Goal: Task Accomplishment & Management: Use online tool/utility

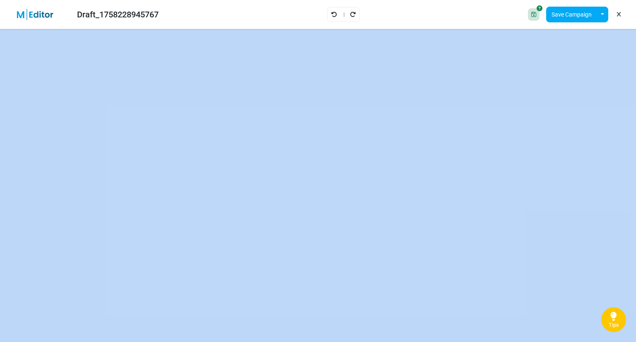
click at [22, 13] on img at bounding box center [40, 15] width 54 height 12
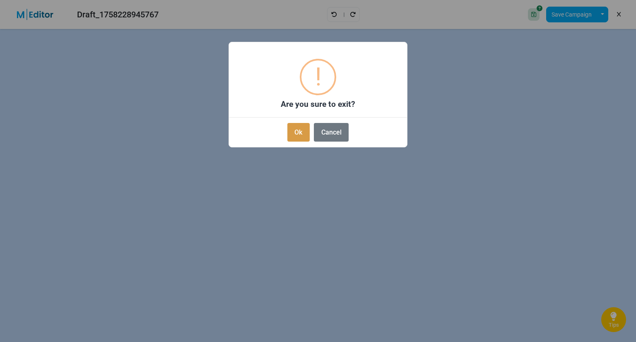
click at [300, 129] on button "Ok" at bounding box center [298, 132] width 22 height 19
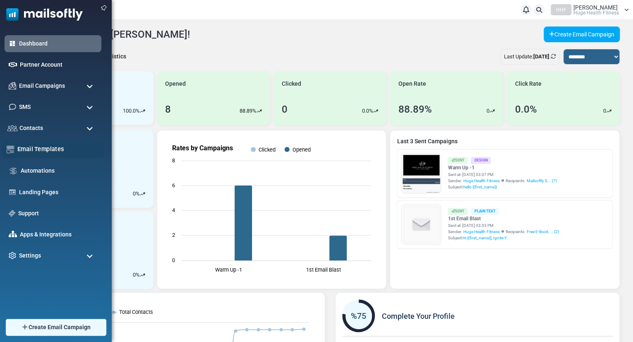
click at [27, 148] on link "Email Templates" at bounding box center [58, 148] width 82 height 9
click at [27, 148] on div at bounding box center [316, 171] width 633 height 342
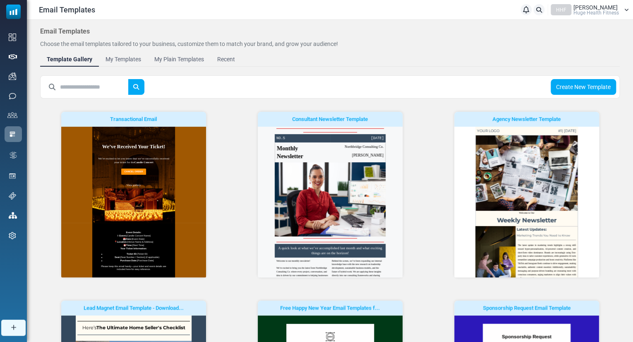
click at [91, 84] on input "text" at bounding box center [94, 87] width 68 height 16
type input "*"
click at [128, 79] on button "submit" at bounding box center [136, 87] width 17 height 16
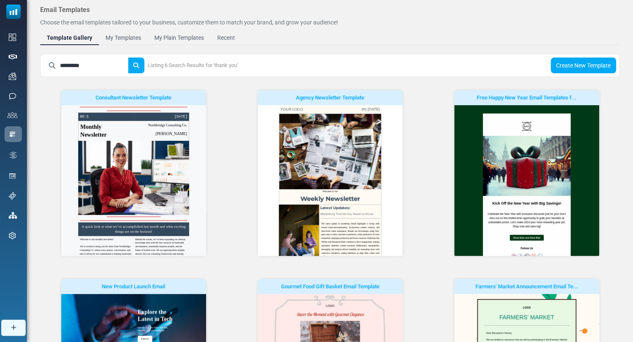
scroll to position [12, 0]
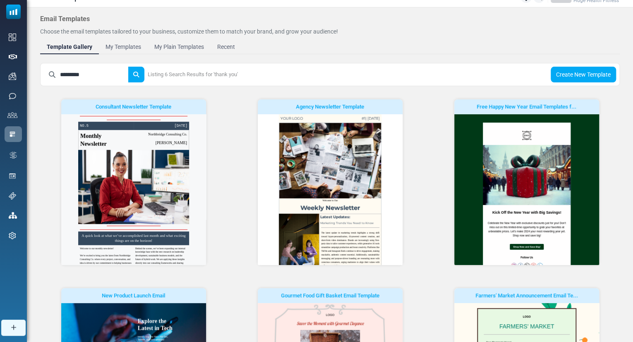
click at [92, 72] on input "*********" at bounding box center [94, 75] width 68 height 16
type input "*"
click at [128, 67] on button "submit" at bounding box center [136, 75] width 17 height 16
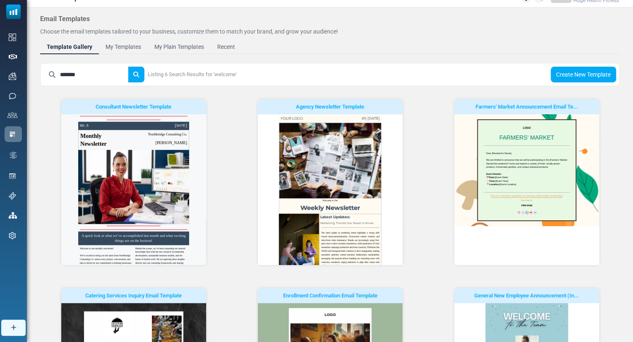
scroll to position [0, 0]
type input "*"
click at [46, 149] on body "Email Templates Notifications HHF Hugh Plitt Huge Health Fitness Profile & Pref…" at bounding box center [316, 256] width 633 height 536
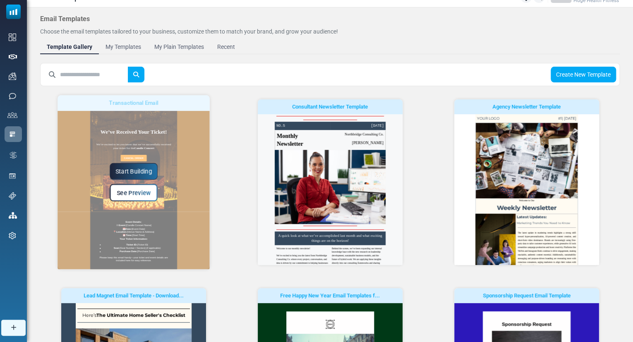
click at [136, 194] on span "See Preview" at bounding box center [134, 192] width 34 height 7
click at [136, 194] on div at bounding box center [316, 171] width 633 height 342
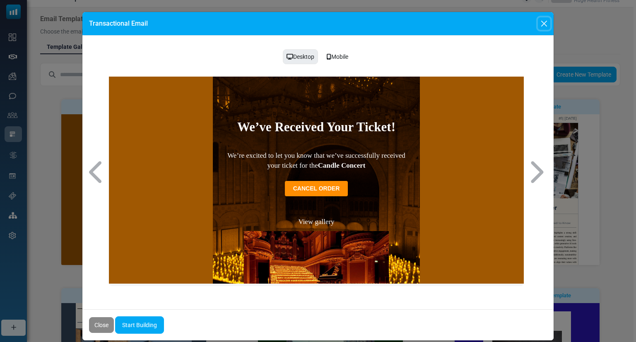
click at [544, 25] on button "Close" at bounding box center [544, 23] width 12 height 12
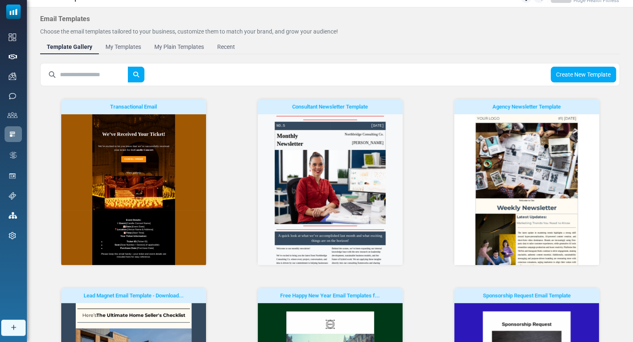
drag, startPoint x: 632, startPoint y: 52, endPoint x: 635, endPoint y: 69, distance: 17.7
click at [633, 69] on html "Email Templates Notifications HHF Hugh Plitt Huge Health Fitness Profile & Pref…" at bounding box center [316, 256] width 633 height 536
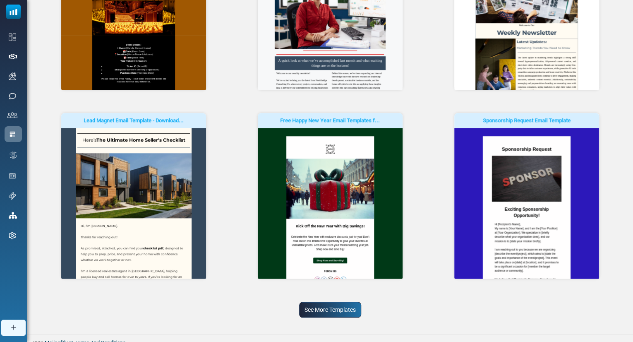
scroll to position [191, 0]
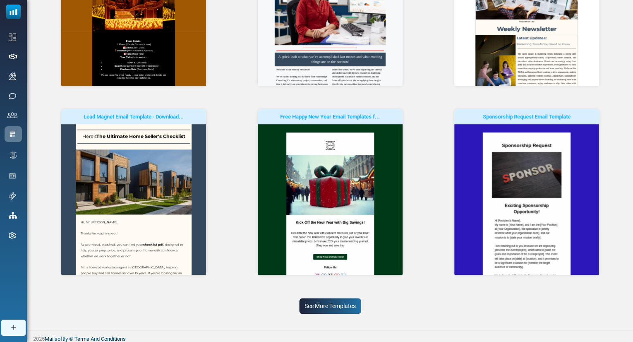
click at [336, 308] on link "See More Templates" at bounding box center [330, 306] width 62 height 16
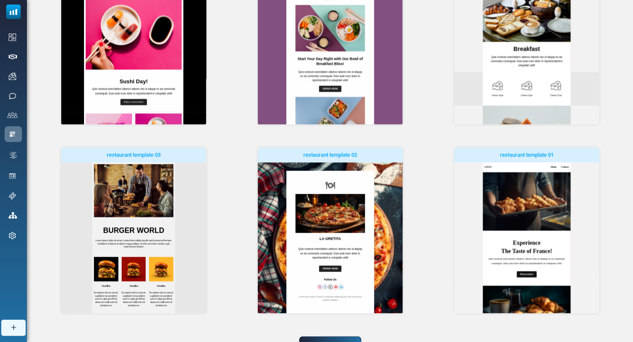
scroll to position [574, 0]
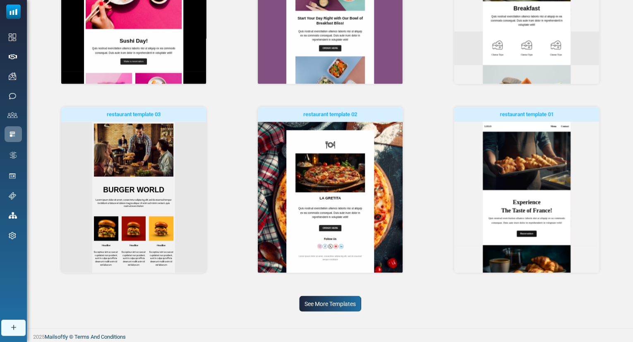
click at [327, 300] on link "See More Templates" at bounding box center [330, 304] width 62 height 16
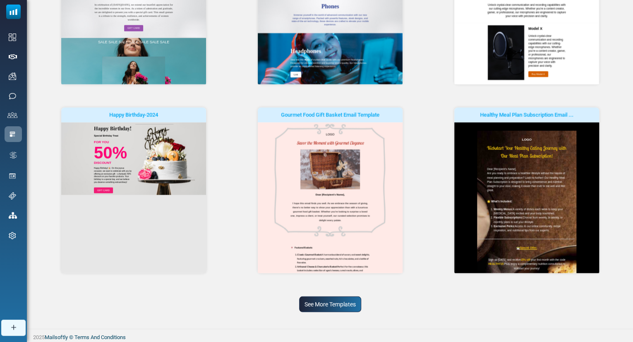
scroll to position [955, 0]
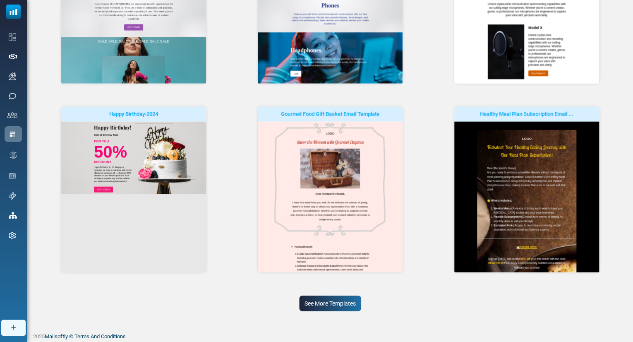
click at [326, 299] on link "See More Templates" at bounding box center [330, 304] width 62 height 16
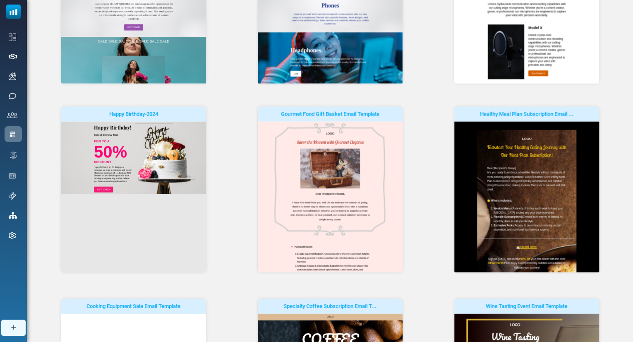
scroll to position [0, 0]
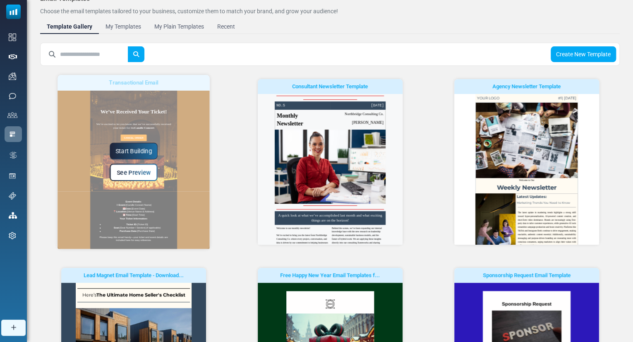
click at [133, 157] on link "Start Building" at bounding box center [134, 151] width 48 height 17
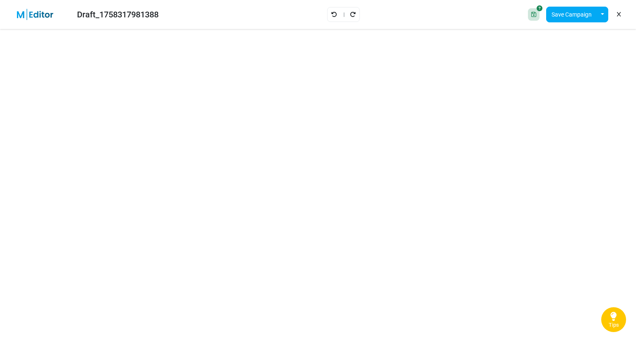
click at [334, 9] on div at bounding box center [343, 14] width 33 height 15
click at [334, 12] on icon "Undo" at bounding box center [334, 15] width 6 height 6
click at [621, 12] on link at bounding box center [619, 14] width 8 height 14
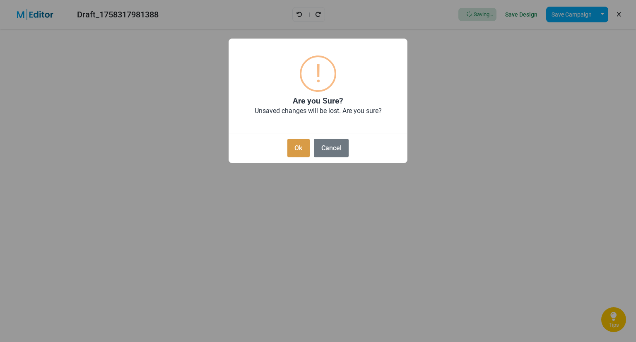
click at [308, 146] on button "Ok" at bounding box center [298, 148] width 22 height 19
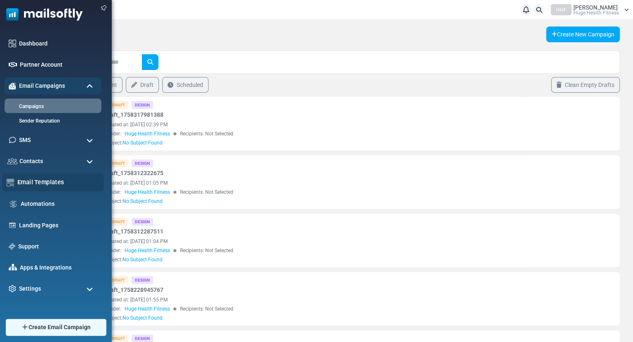
click at [35, 182] on link "Email Templates" at bounding box center [58, 182] width 82 height 9
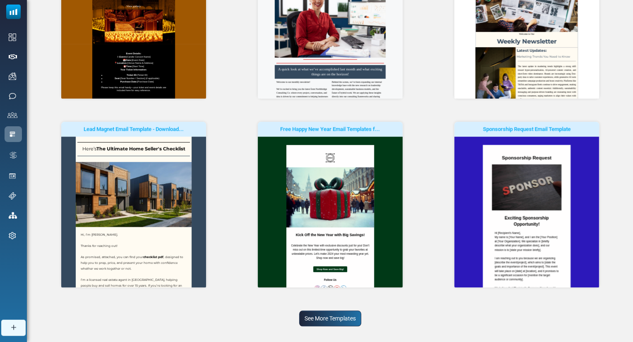
scroll to position [191, 0]
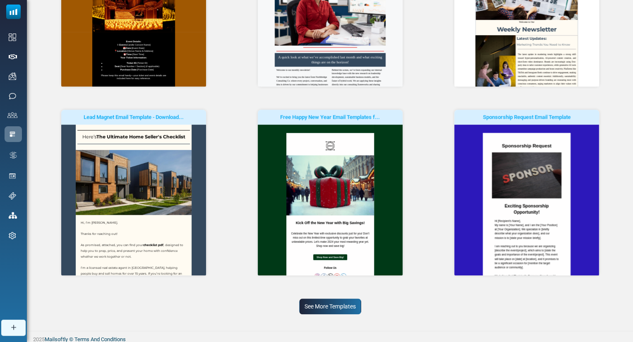
click at [333, 311] on link "See More Templates" at bounding box center [330, 306] width 62 height 16
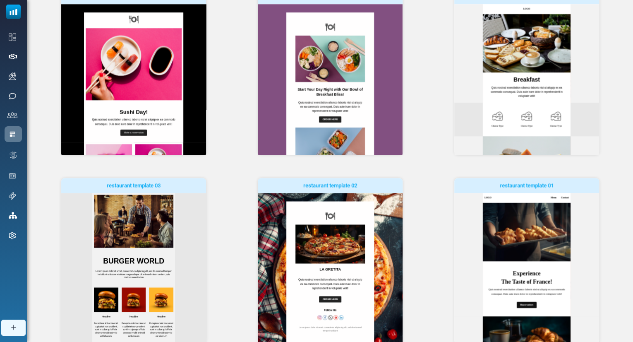
scroll to position [574, 0]
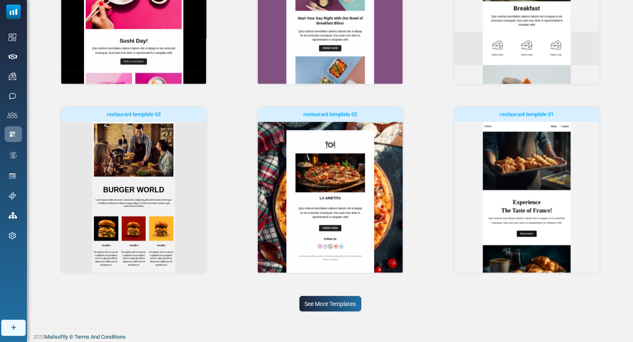
click at [337, 303] on link "See More Templates" at bounding box center [330, 304] width 62 height 16
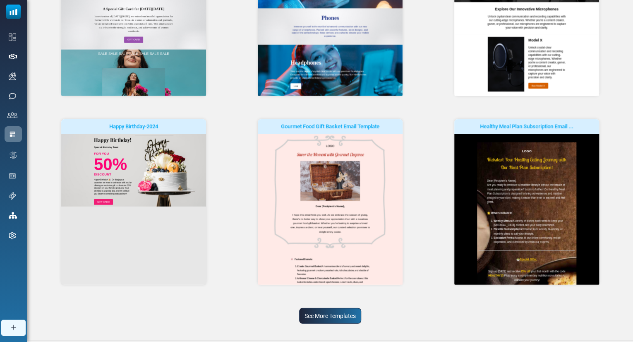
scroll to position [955, 0]
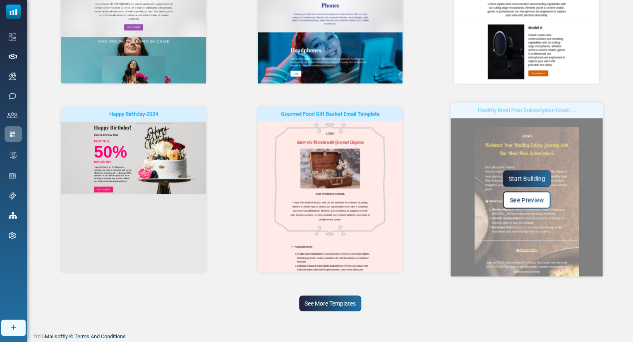
click at [356, 300] on link "See More Templates" at bounding box center [330, 304] width 62 height 16
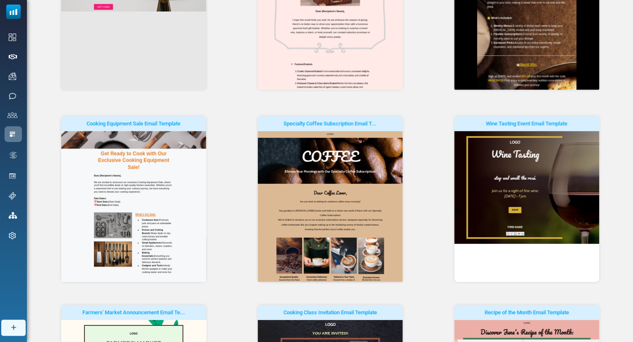
scroll to position [0, 0]
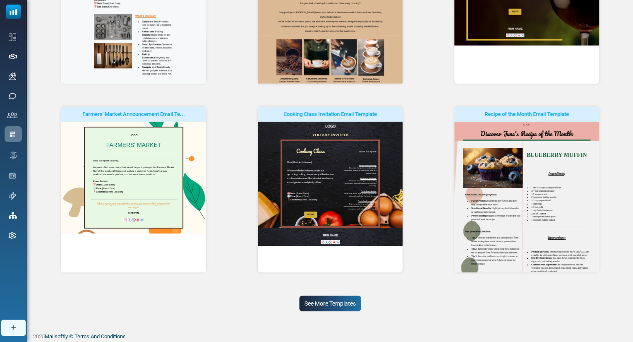
click at [340, 299] on link "See More Templates" at bounding box center [330, 304] width 62 height 16
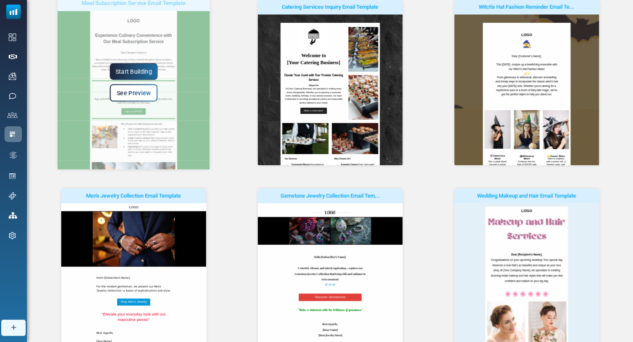
click at [142, 88] on link "See Preview" at bounding box center [134, 92] width 48 height 17
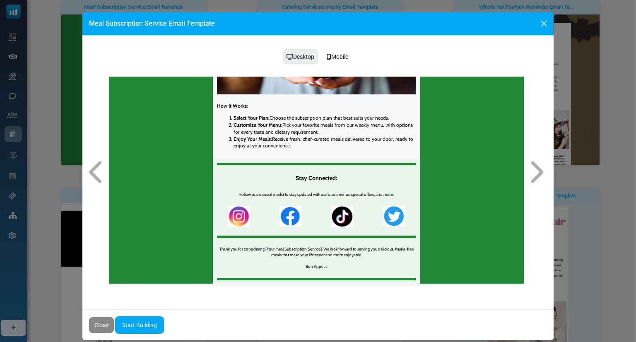
drag, startPoint x: 519, startPoint y: 113, endPoint x: 650, endPoint y: 330, distance: 253.0
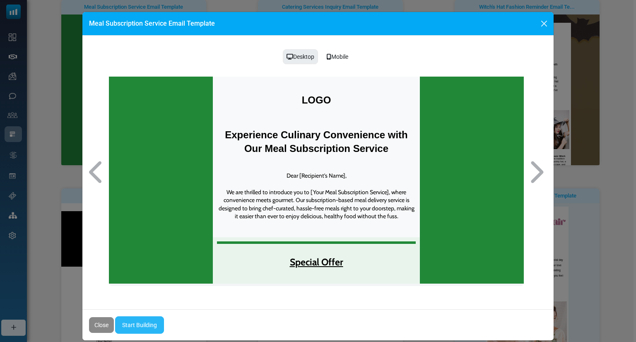
click at [141, 326] on link "Start Building" at bounding box center [139, 324] width 49 height 17
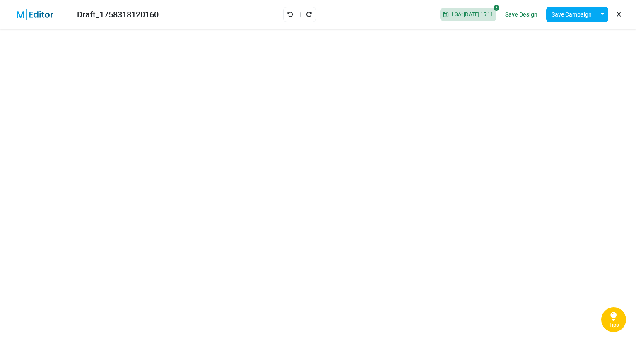
click at [524, 12] on link "Save Design" at bounding box center [521, 14] width 36 height 14
click at [515, 19] on link "Save Design" at bounding box center [521, 14] width 36 height 14
click at [522, 17] on link "Save Design" at bounding box center [521, 14] width 36 height 14
click at [283, 8] on div at bounding box center [299, 14] width 33 height 15
click at [287, 12] on icon "Undo" at bounding box center [290, 15] width 6 height 6
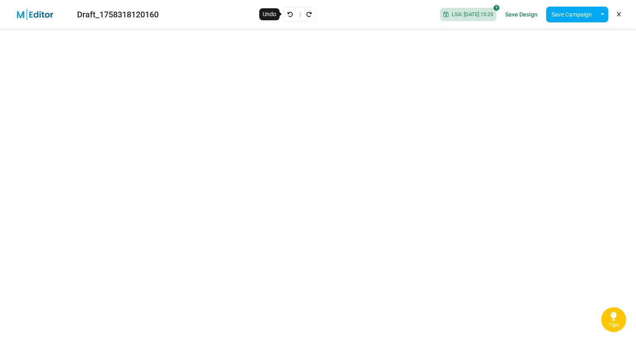
click at [287, 12] on icon "Undo" at bounding box center [290, 15] width 6 height 6
click at [520, 14] on link "Save Design" at bounding box center [521, 14] width 36 height 14
click at [529, 12] on link "Save Design" at bounding box center [521, 14] width 36 height 14
click at [521, 13] on link "Save Design" at bounding box center [521, 14] width 36 height 14
click at [529, 12] on link "Save Design" at bounding box center [521, 14] width 36 height 14
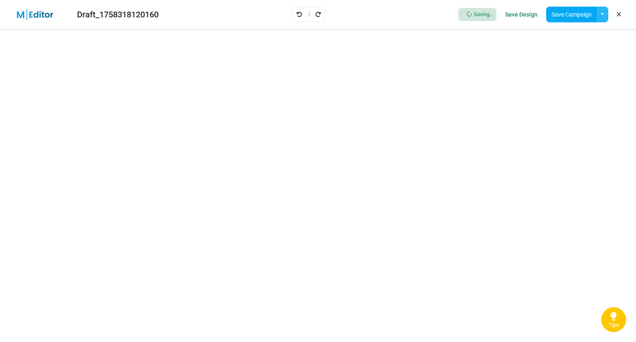
click at [601, 15] on button "button" at bounding box center [602, 15] width 12 height 16
click at [566, 34] on link "Save as Template" at bounding box center [568, 36] width 70 height 15
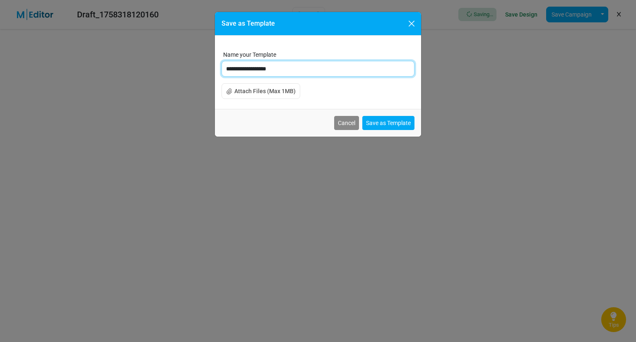
drag, startPoint x: 306, startPoint y: 73, endPoint x: 188, endPoint y: 70, distance: 118.0
click at [188, 70] on div "**********" at bounding box center [318, 171] width 636 height 342
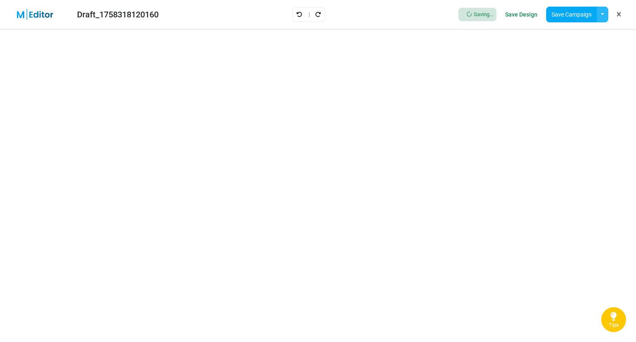
click at [602, 14] on button "button" at bounding box center [602, 15] width 12 height 16
click at [565, 36] on link "Save as Template" at bounding box center [568, 36] width 70 height 15
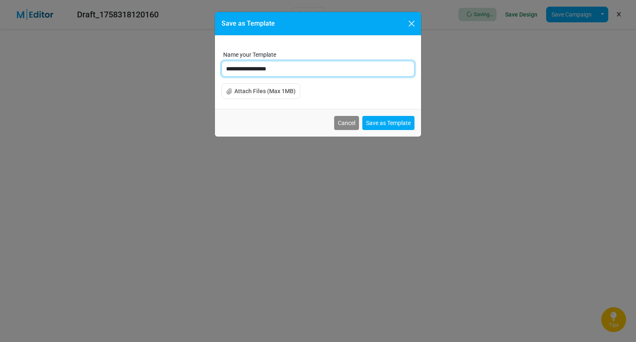
click at [364, 69] on input "**********" at bounding box center [317, 69] width 193 height 16
type input "*"
type input "**********"
click at [372, 130] on div "Cancel Save as Template" at bounding box center [318, 123] width 206 height 28
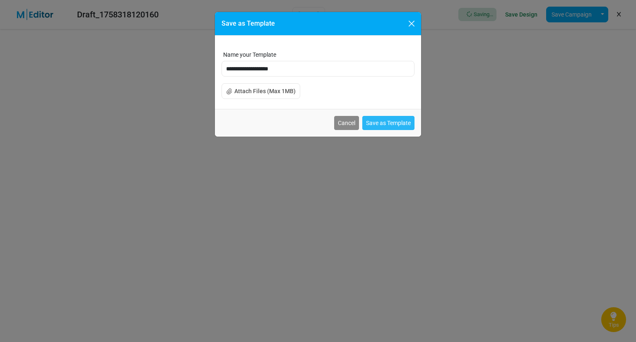
click at [374, 124] on button "Save as Template" at bounding box center [388, 123] width 52 height 14
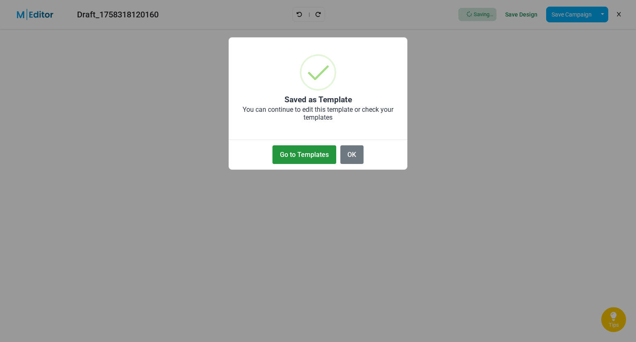
click at [308, 150] on button "Go to Templates" at bounding box center [303, 154] width 63 height 19
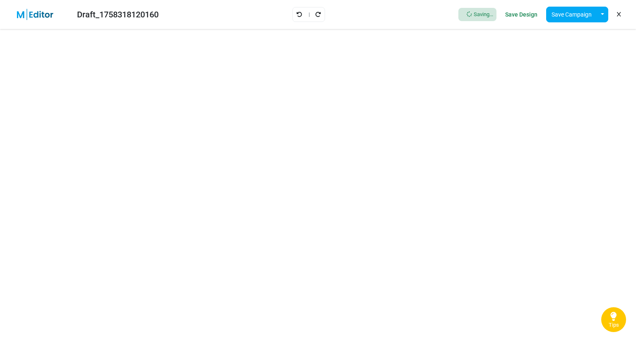
click at [20, 10] on img at bounding box center [40, 15] width 54 height 12
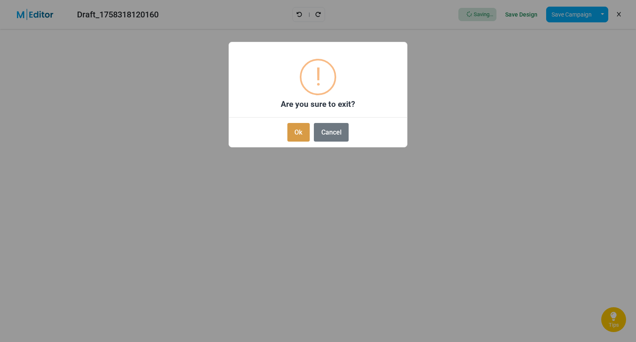
click at [297, 130] on button "Ok" at bounding box center [298, 132] width 22 height 19
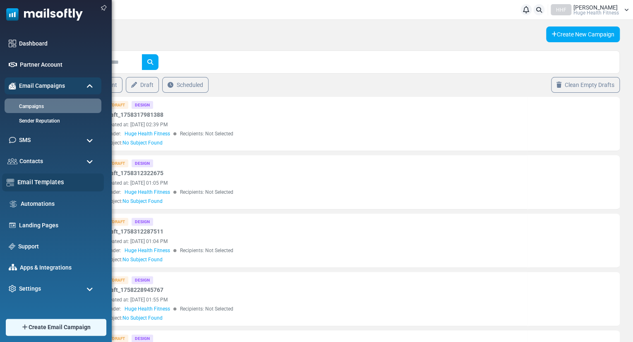
click at [43, 175] on div "Email Templates" at bounding box center [53, 182] width 102 height 18
click at [44, 180] on link "Email Templates" at bounding box center [58, 182] width 82 height 9
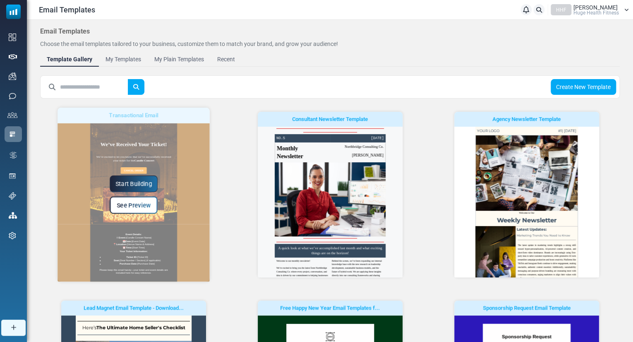
click at [110, 184] on link "Start Building" at bounding box center [134, 183] width 48 height 17
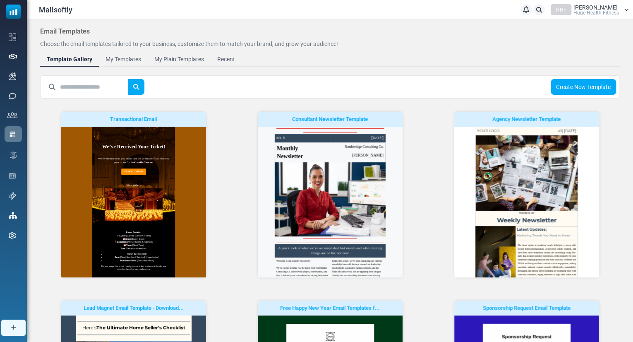
click at [617, 14] on span "Huge Health Fitness" at bounding box center [597, 12] width 46 height 5
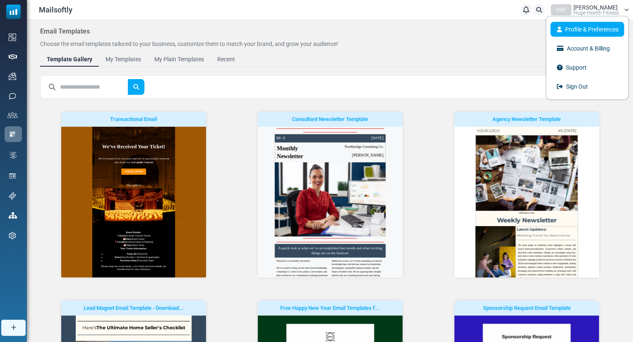
click at [580, 24] on link "Profile & Preferences" at bounding box center [587, 29] width 74 height 15
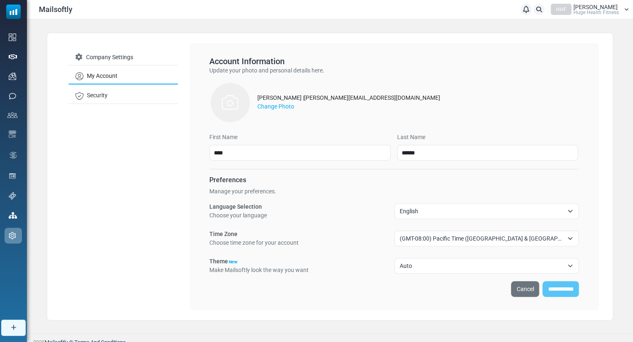
scroll to position [7, 0]
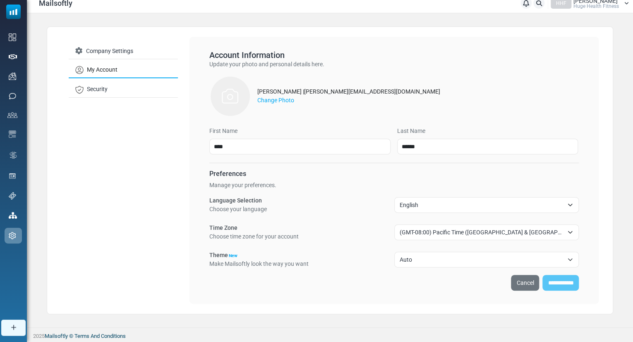
click at [473, 3] on div "Mailsoftly Notifications HHF Hugh Plitt Huge Health Fitness Profile & Preferenc…" at bounding box center [330, 3] width 598 height 11
click at [92, 50] on link "Company Settings" at bounding box center [123, 51] width 109 height 16
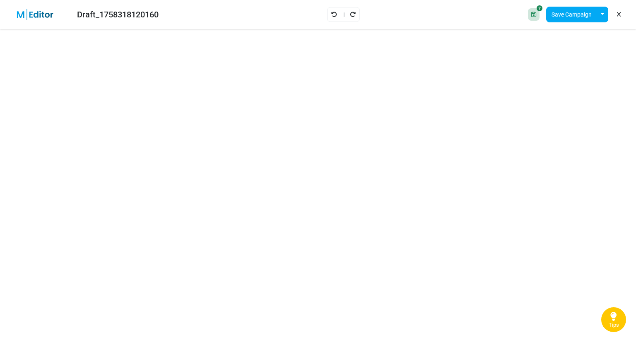
click at [18, 12] on img at bounding box center [40, 15] width 54 height 12
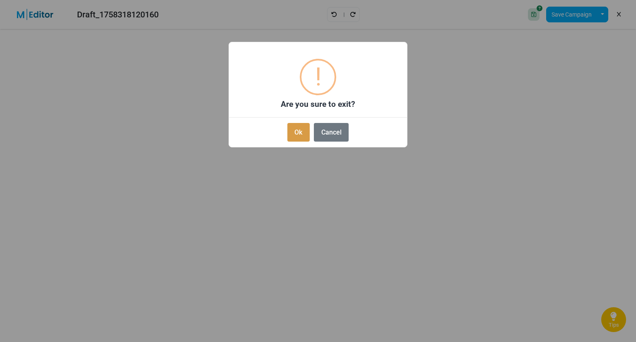
click at [302, 126] on button "Ok" at bounding box center [298, 132] width 22 height 19
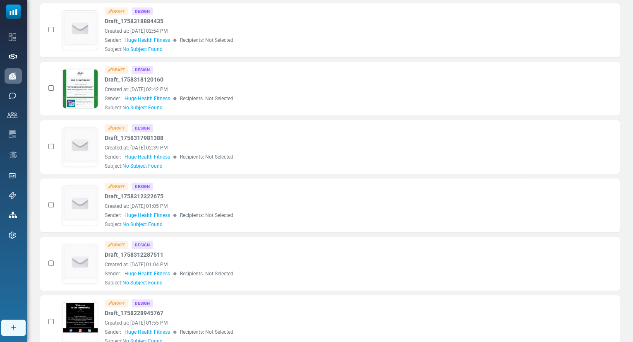
scroll to position [92, 0]
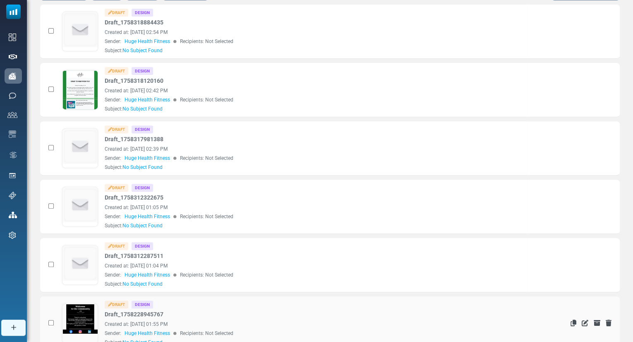
click at [87, 315] on link at bounding box center [80, 346] width 36 height 85
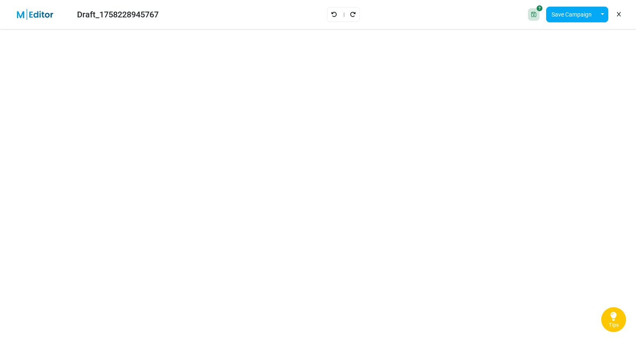
click at [17, 14] on img at bounding box center [40, 15] width 54 height 12
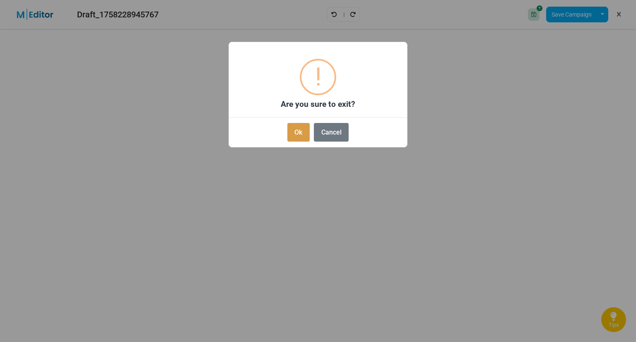
click at [297, 131] on button "Ok" at bounding box center [298, 132] width 22 height 19
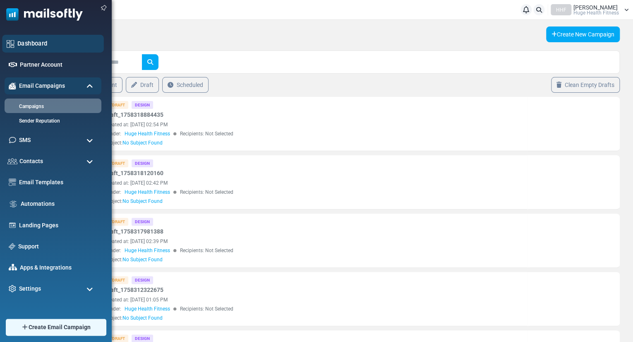
click at [36, 42] on link "Dashboard" at bounding box center [58, 43] width 82 height 9
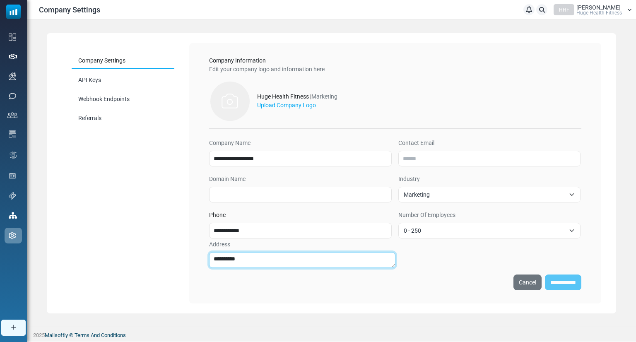
drag, startPoint x: 259, startPoint y: 256, endPoint x: 186, endPoint y: 260, distance: 72.5
click at [186, 260] on div "**********" at bounding box center [331, 173] width 569 height 280
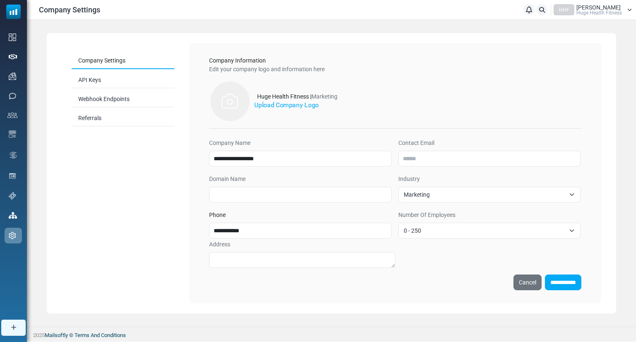
click at [279, 103] on label "Upload Company Logo" at bounding box center [286, 106] width 65 height 10
click at [0, 0] on input "Upload Company Logo" at bounding box center [0, 0] width 0 height 0
click at [453, 160] on input "Contact Email" at bounding box center [489, 159] width 183 height 16
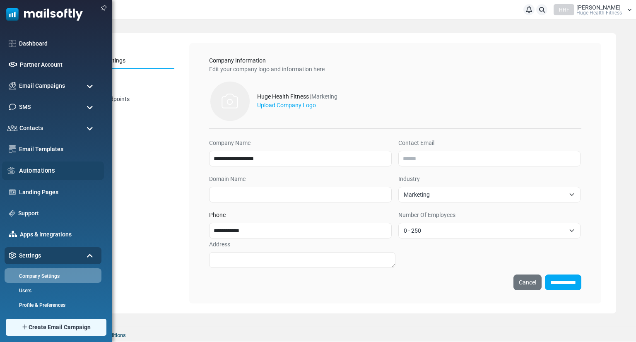
click at [43, 173] on link "Automations" at bounding box center [59, 170] width 80 height 9
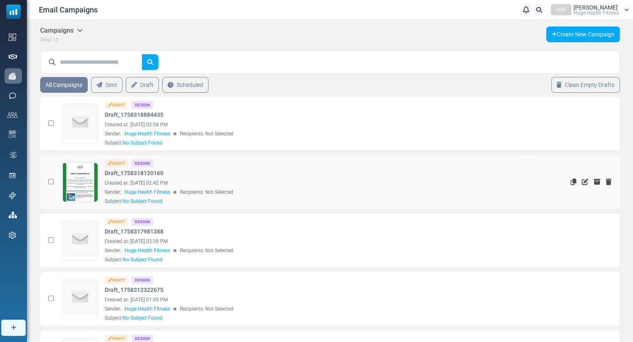
click at [88, 175] on link at bounding box center [80, 205] width 36 height 85
click at [598, 7] on span "[PERSON_NAME]" at bounding box center [596, 8] width 44 height 6
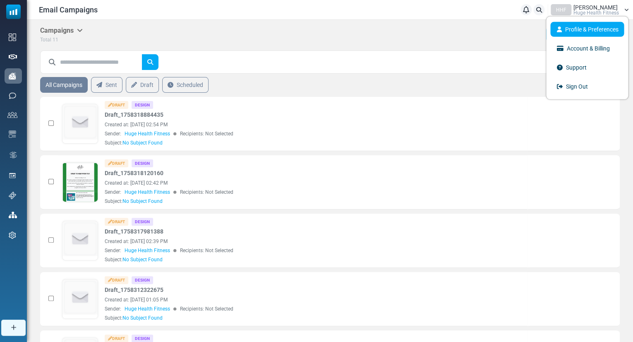
click at [593, 29] on link "Profile & Preferences" at bounding box center [587, 29] width 74 height 15
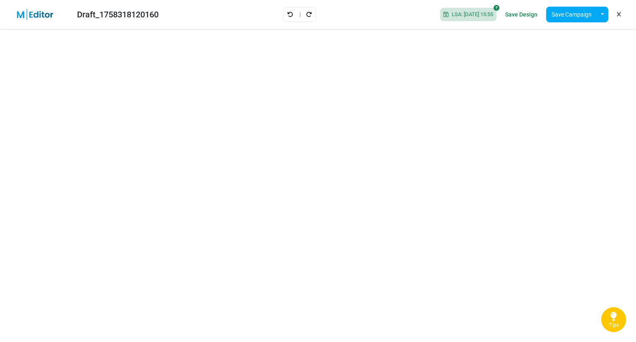
click at [530, 14] on link "Save Design" at bounding box center [521, 14] width 36 height 14
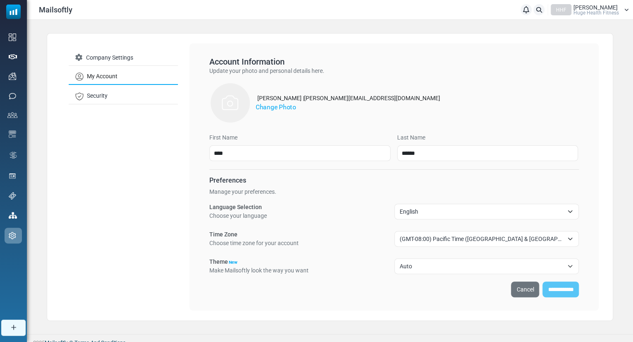
click at [263, 109] on label "Change Photo" at bounding box center [276, 107] width 41 height 10
click at [0, 0] on input "Change Photo" at bounding box center [0, 0] width 0 height 0
click at [109, 56] on link "Company Settings" at bounding box center [123, 58] width 109 height 16
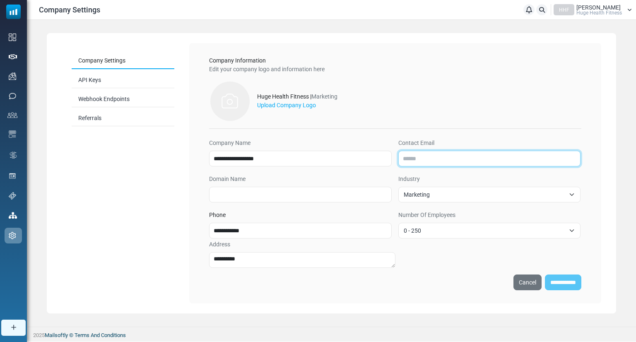
click at [414, 160] on input "Contact Email" at bounding box center [489, 159] width 183 height 16
type input "**********"
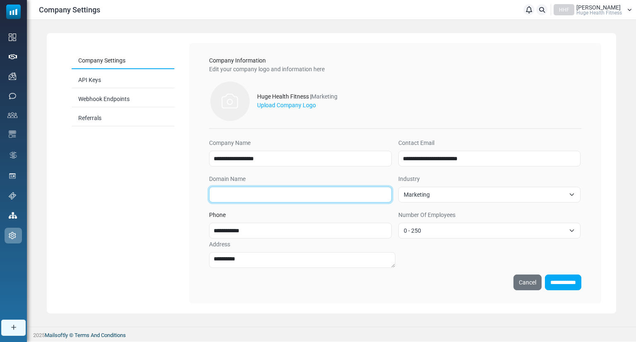
click at [364, 193] on input "Domain Name" at bounding box center [300, 195] width 183 height 16
type input "*"
paste input "**********"
type input "**********"
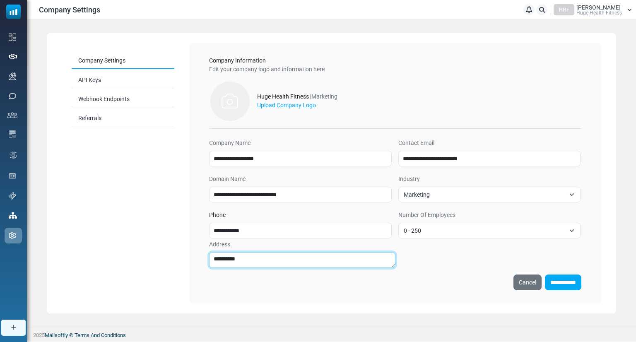
drag, startPoint x: 263, startPoint y: 255, endPoint x: 207, endPoint y: 259, distance: 56.4
click at [207, 259] on div "**********" at bounding box center [395, 173] width 399 height 247
click at [212, 261] on textarea "**********" at bounding box center [302, 260] width 186 height 16
type textarea "**********"
click at [278, 105] on label "Upload Company Logo" at bounding box center [286, 106] width 65 height 10
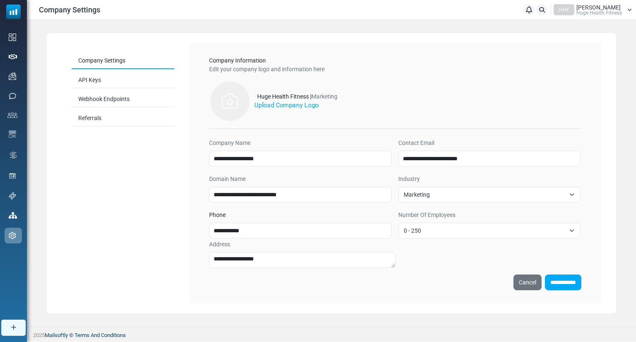
click at [0, 0] on input "Upload Company Logo" at bounding box center [0, 0] width 0 height 0
click at [557, 285] on input "**********" at bounding box center [563, 282] width 36 height 16
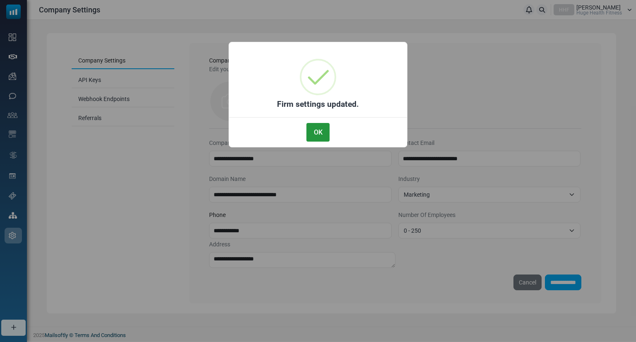
click at [312, 137] on button "OK" at bounding box center [317, 132] width 23 height 19
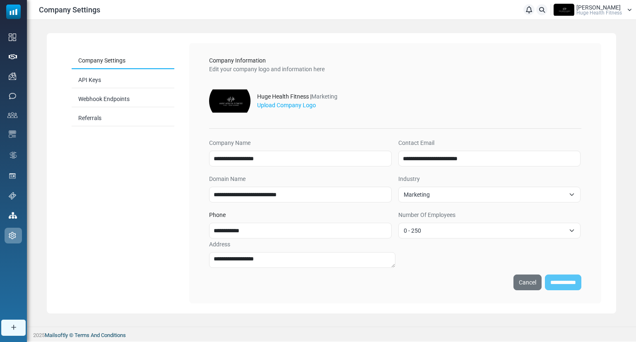
click at [561, 284] on div "**********" at bounding box center [395, 282] width 372 height 16
click at [461, 314] on div "**********" at bounding box center [331, 173] width 609 height 307
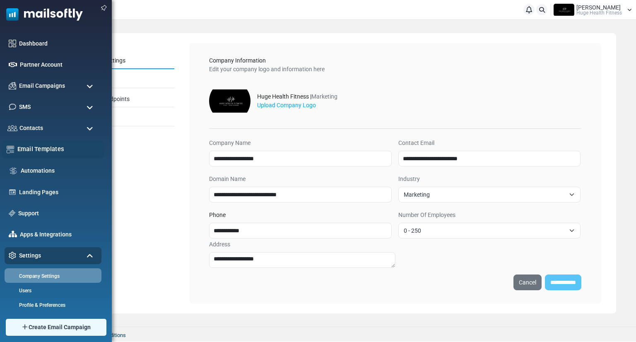
click at [40, 147] on link "Email Templates" at bounding box center [58, 148] width 82 height 9
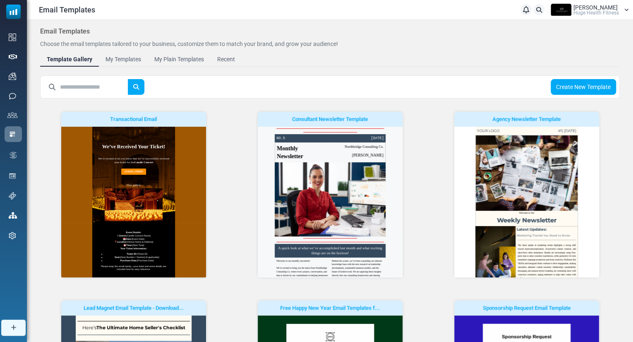
click at [122, 63] on link "My Templates" at bounding box center [123, 59] width 49 height 15
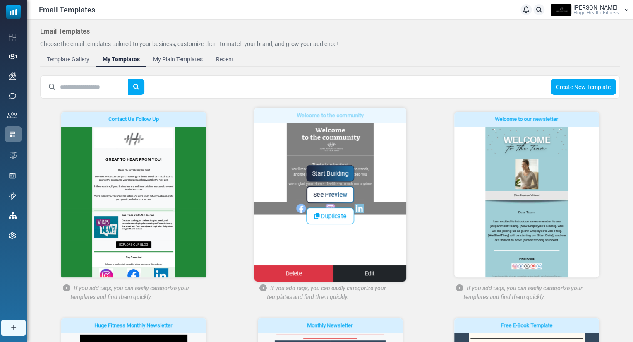
click at [287, 132] on div "Start Building See Preview Duplicate Delete Edit" at bounding box center [330, 195] width 152 height 174
click at [330, 168] on link "Start Building" at bounding box center [330, 173] width 48 height 17
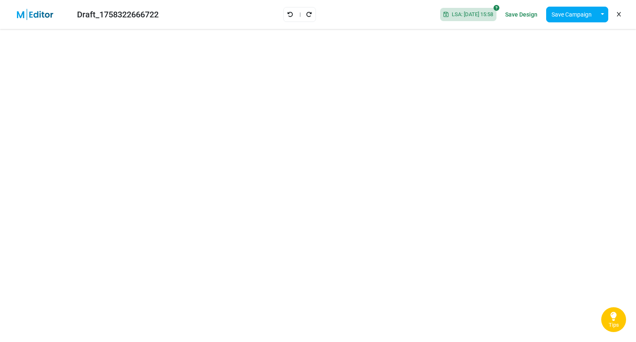
click at [315, 16] on div "Draft_1758322666722 LSA: [DATE] 15:58 Save Design Save Campaign Save as Templat…" at bounding box center [318, 14] width 636 height 29
click at [287, 12] on icon "Undo" at bounding box center [290, 15] width 6 height 6
click at [287, 14] on icon "Undo" at bounding box center [290, 15] width 6 height 6
click at [285, 14] on div "Draft_1758322666722 Saving... Save Design Save Campaign Save as Template Insert…" at bounding box center [318, 14] width 636 height 29
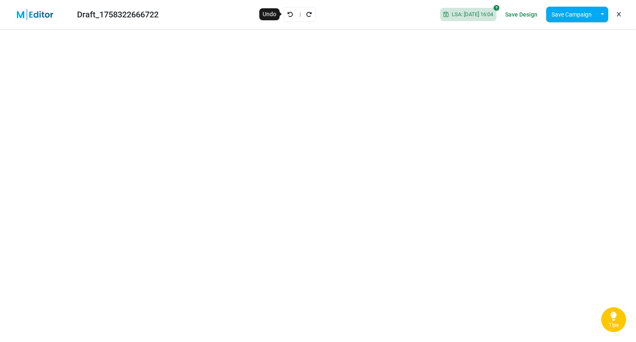
click at [287, 16] on icon "Undo" at bounding box center [290, 15] width 6 height 6
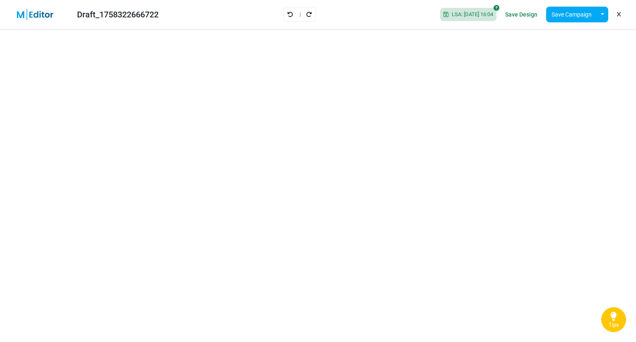
click at [287, 16] on icon "Undo" at bounding box center [290, 15] width 6 height 6
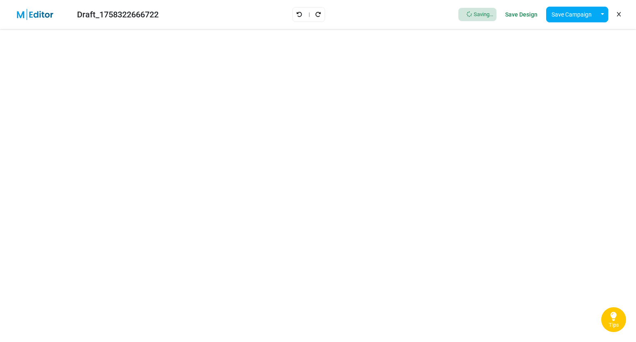
click at [286, 16] on div "Draft_1758322666722 Saving... Save Design Save Campaign Save as Template Insert…" at bounding box center [318, 14] width 636 height 29
click at [297, 15] on icon "Undo" at bounding box center [299, 15] width 6 height 6
click at [297, 15] on icon at bounding box center [299, 14] width 6 height 5
click at [287, 15] on icon "Undo" at bounding box center [290, 15] width 6 height 6
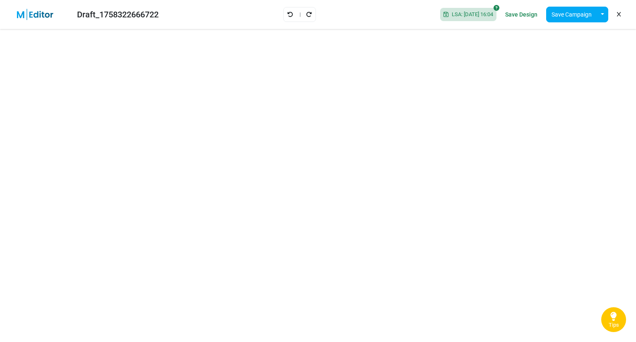
click at [287, 15] on icon "Undo" at bounding box center [290, 15] width 6 height 6
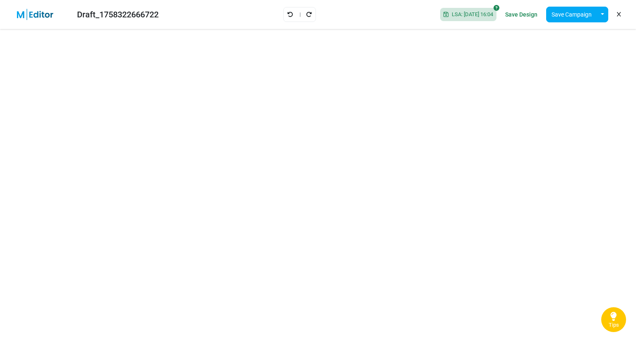
click at [287, 15] on icon "Undo" at bounding box center [290, 15] width 6 height 6
click at [523, 14] on link "Save Design" at bounding box center [521, 14] width 36 height 14
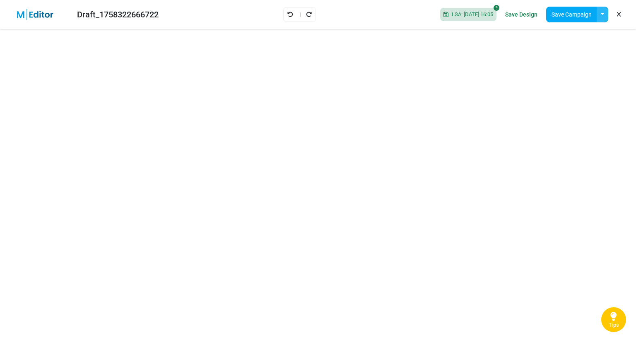
click at [601, 15] on button "button" at bounding box center [602, 15] width 12 height 16
click at [563, 58] on link "Insert Template" at bounding box center [568, 55] width 70 height 15
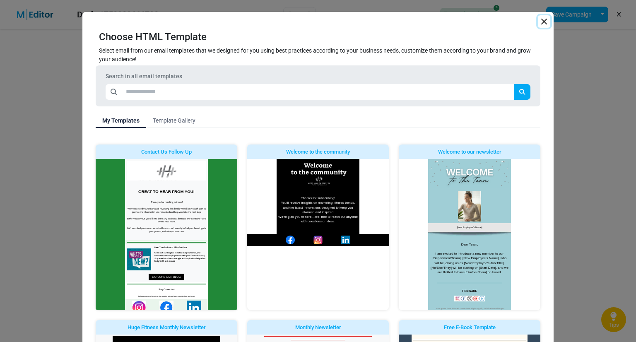
click at [545, 19] on button "Close" at bounding box center [544, 21] width 12 height 12
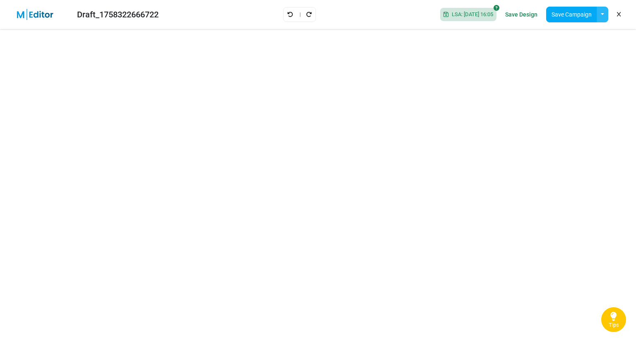
drag, startPoint x: 581, startPoint y: 17, endPoint x: 603, endPoint y: 13, distance: 22.2
click at [603, 13] on div "Save Campaign Save as Template Insert Template" at bounding box center [577, 15] width 62 height 16
click at [603, 13] on button "button" at bounding box center [602, 15] width 12 height 16
click at [574, 37] on link "Save as Template" at bounding box center [568, 36] width 70 height 15
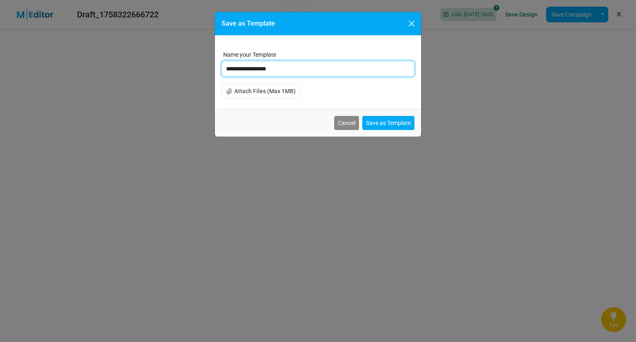
drag, startPoint x: 329, startPoint y: 67, endPoint x: 192, endPoint y: 82, distance: 136.9
click at [192, 82] on div "**********" at bounding box center [318, 171] width 636 height 342
type input "*"
type input "**********"
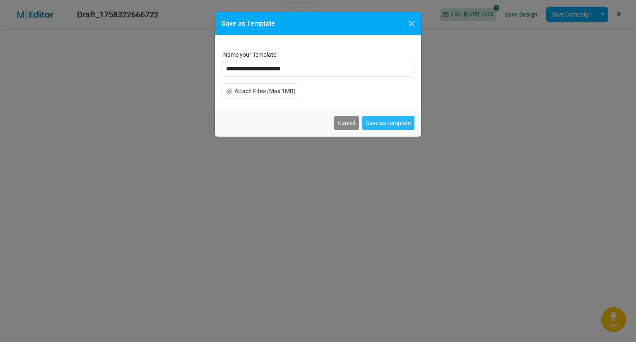
click at [382, 119] on button "Save as Template" at bounding box center [388, 123] width 52 height 14
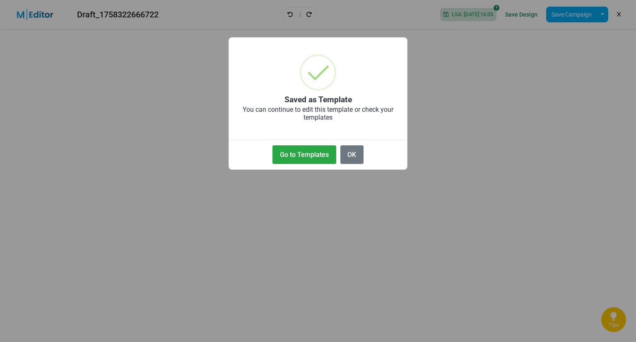
click at [18, 14] on div "× Saved as Template You can continue to edit this template or check your templa…" at bounding box center [318, 171] width 636 height 342
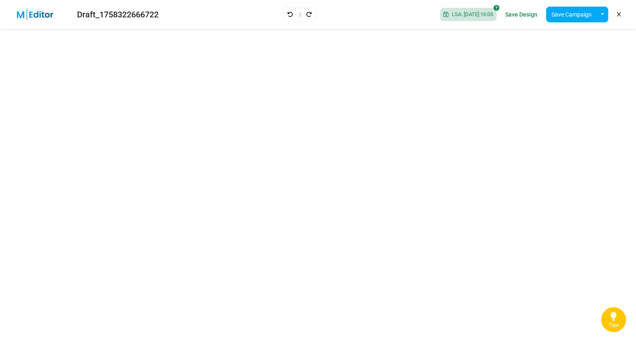
click at [18, 14] on img at bounding box center [40, 15] width 54 height 12
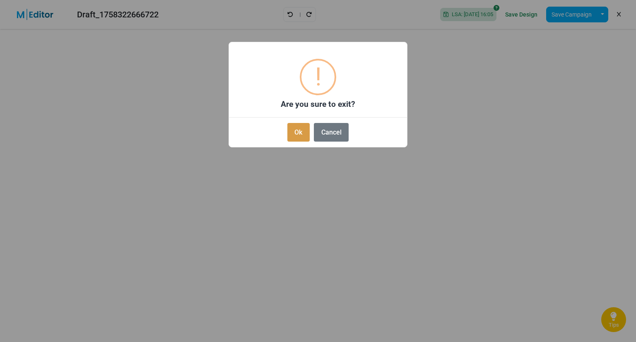
click at [298, 131] on button "Ok" at bounding box center [298, 132] width 22 height 19
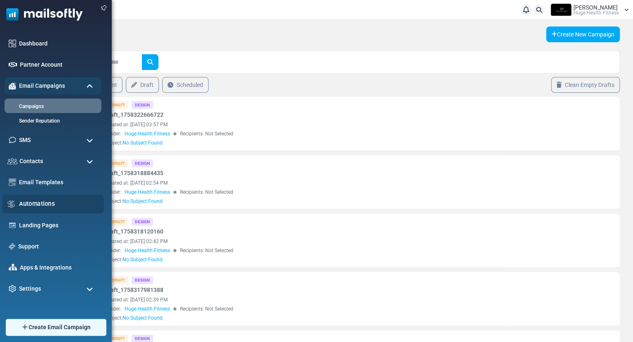
click at [36, 204] on link "Automations" at bounding box center [59, 203] width 80 height 9
